Goal: Transaction & Acquisition: Subscribe to service/newsletter

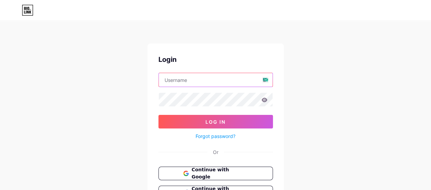
click at [204, 82] on input "text" at bounding box center [216, 80] width 114 height 14
click at [268, 80] on input "text" at bounding box center [216, 80] width 114 height 14
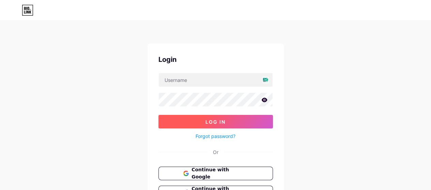
click at [189, 120] on button "Log In" at bounding box center [215, 122] width 114 height 14
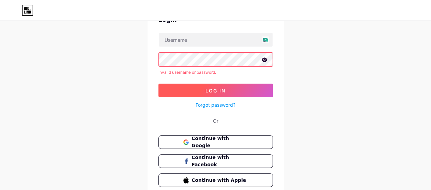
scroll to position [68, 0]
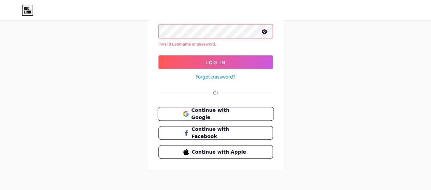
click at [210, 113] on span "Continue with Google" at bounding box center [219, 114] width 57 height 15
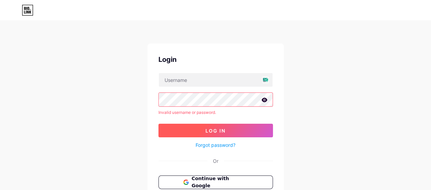
scroll to position [45, 0]
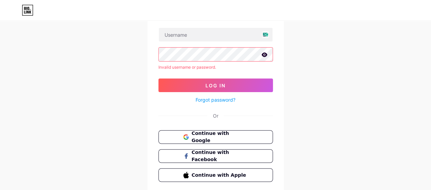
click at [215, 114] on div "Or" at bounding box center [215, 115] width 5 height 7
click at [217, 137] on span "Continue with Google" at bounding box center [219, 137] width 57 height 15
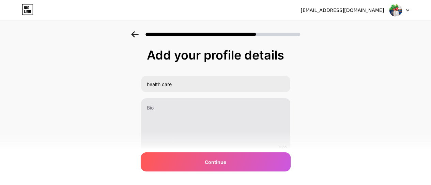
scroll to position [29, 0]
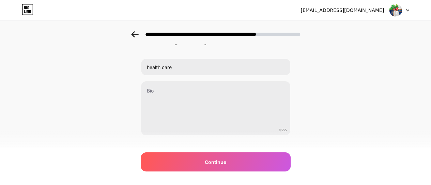
scroll to position [29, 0]
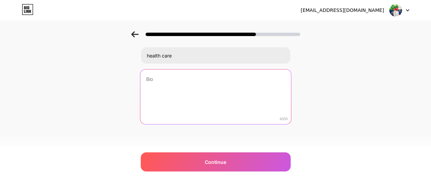
click at [160, 100] on textarea at bounding box center [215, 97] width 151 height 56
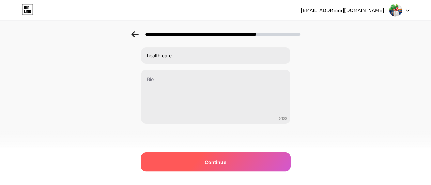
click at [191, 166] on div "Continue" at bounding box center [216, 162] width 150 height 19
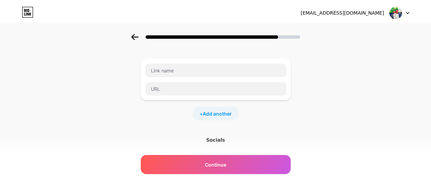
scroll to position [0, 0]
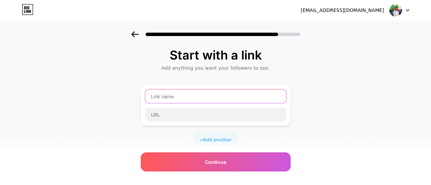
click at [189, 96] on input "text" at bounding box center [215, 97] width 141 height 14
click at [215, 98] on input "text" at bounding box center [215, 97] width 141 height 14
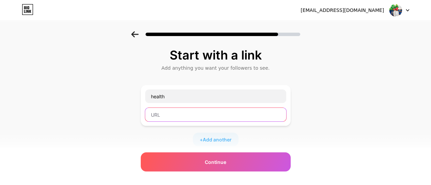
click at [185, 119] on input "text" at bounding box center [215, 115] width 141 height 14
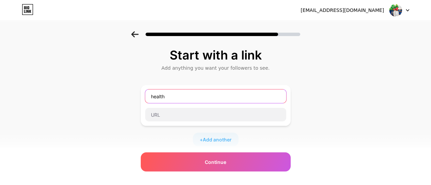
click at [188, 95] on input "health" at bounding box center [215, 97] width 141 height 14
type input "h"
click at [179, 102] on input "text" at bounding box center [215, 97] width 141 height 14
paste input "Mitolyn"
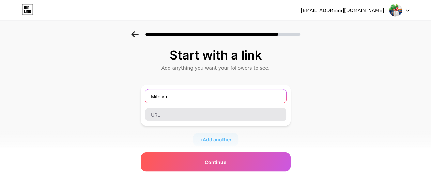
type input "Mitolyn"
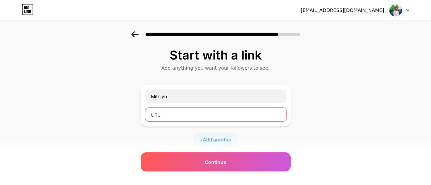
click at [179, 112] on input "text" at bounding box center [215, 115] width 141 height 14
click at [205, 119] on input "text" at bounding box center [215, 115] width 141 height 14
paste input "https://get-mitolyn.us/"
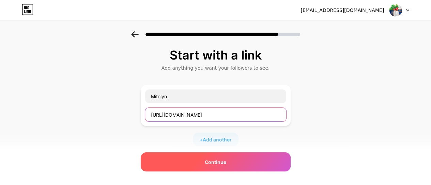
type input "https://get-mitolyn.us/"
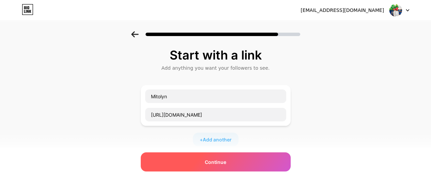
click at [229, 164] on div "Continue" at bounding box center [216, 162] width 150 height 19
click at [214, 164] on span "Continue" at bounding box center [215, 162] width 21 height 7
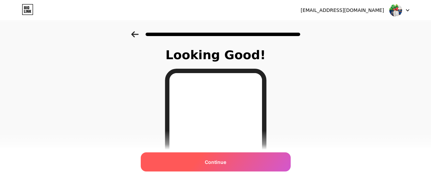
click at [215, 162] on span "Continue" at bounding box center [215, 162] width 21 height 7
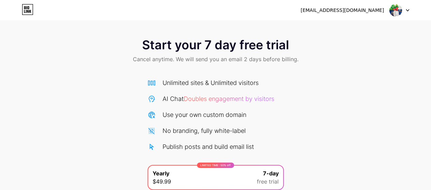
scroll to position [83, 0]
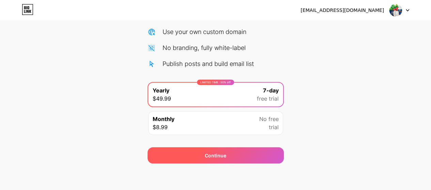
click at [230, 158] on div "Continue" at bounding box center [216, 156] width 136 height 16
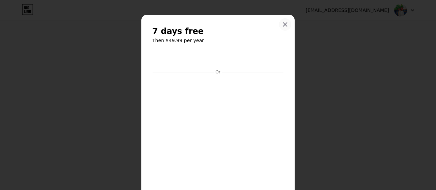
click at [279, 25] on div at bounding box center [285, 24] width 12 height 12
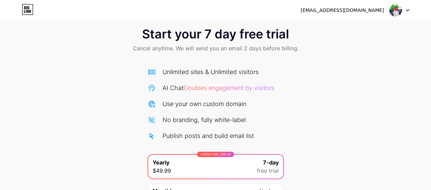
scroll to position [0, 0]
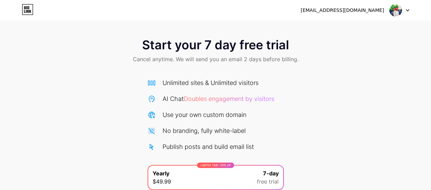
click at [399, 14] on img at bounding box center [395, 10] width 13 height 13
click at [339, 79] on div "Start your 7 day free trial Cancel anytime. We will send you an email 2 days be…" at bounding box center [215, 139] width 431 height 216
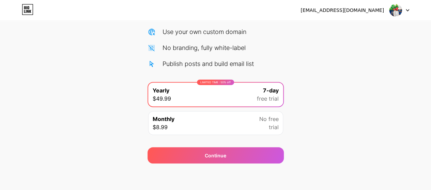
click at [26, 10] on icon at bounding box center [26, 11] width 1 height 3
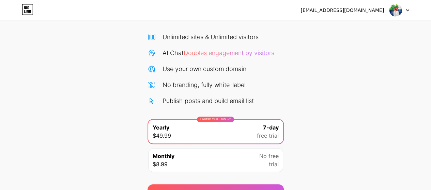
scroll to position [83, 0]
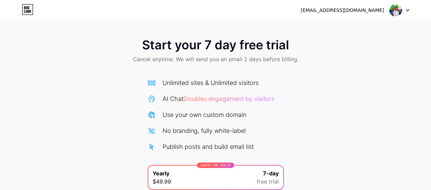
click at [42, 27] on div "Start your 7 day free trial Cancel anytime. We will send you an email 2 days be…" at bounding box center [215, 123] width 431 height 247
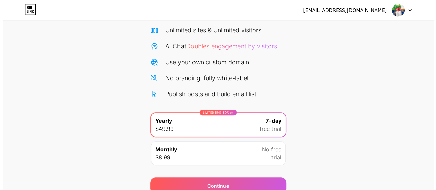
scroll to position [83, 0]
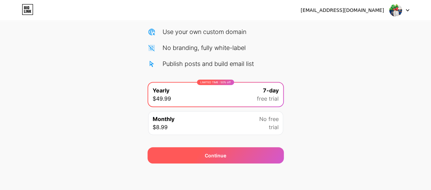
click at [227, 157] on div "Continue" at bounding box center [216, 156] width 136 height 16
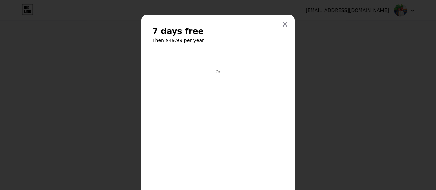
scroll to position [83, 0]
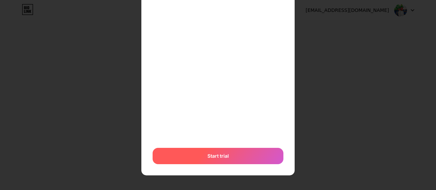
click at [230, 152] on div "Start trial" at bounding box center [218, 156] width 131 height 16
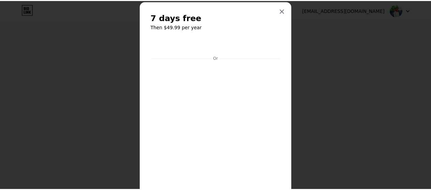
scroll to position [0, 0]
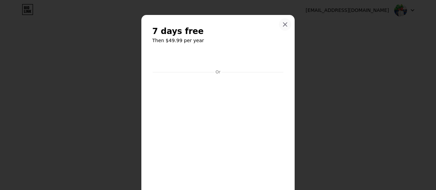
click at [282, 25] on icon at bounding box center [284, 24] width 5 height 5
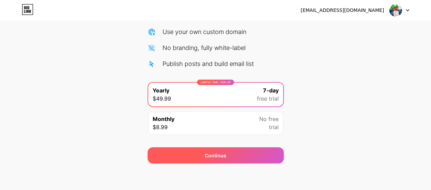
click at [223, 159] on div "Continue" at bounding box center [216, 156] width 136 height 16
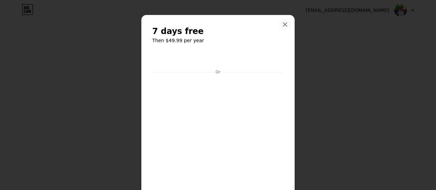
drag, startPoint x: 283, startPoint y: 23, endPoint x: 266, endPoint y: 62, distance: 42.3
click at [283, 22] on icon at bounding box center [284, 24] width 5 height 5
